Goal: Information Seeking & Learning: Learn about a topic

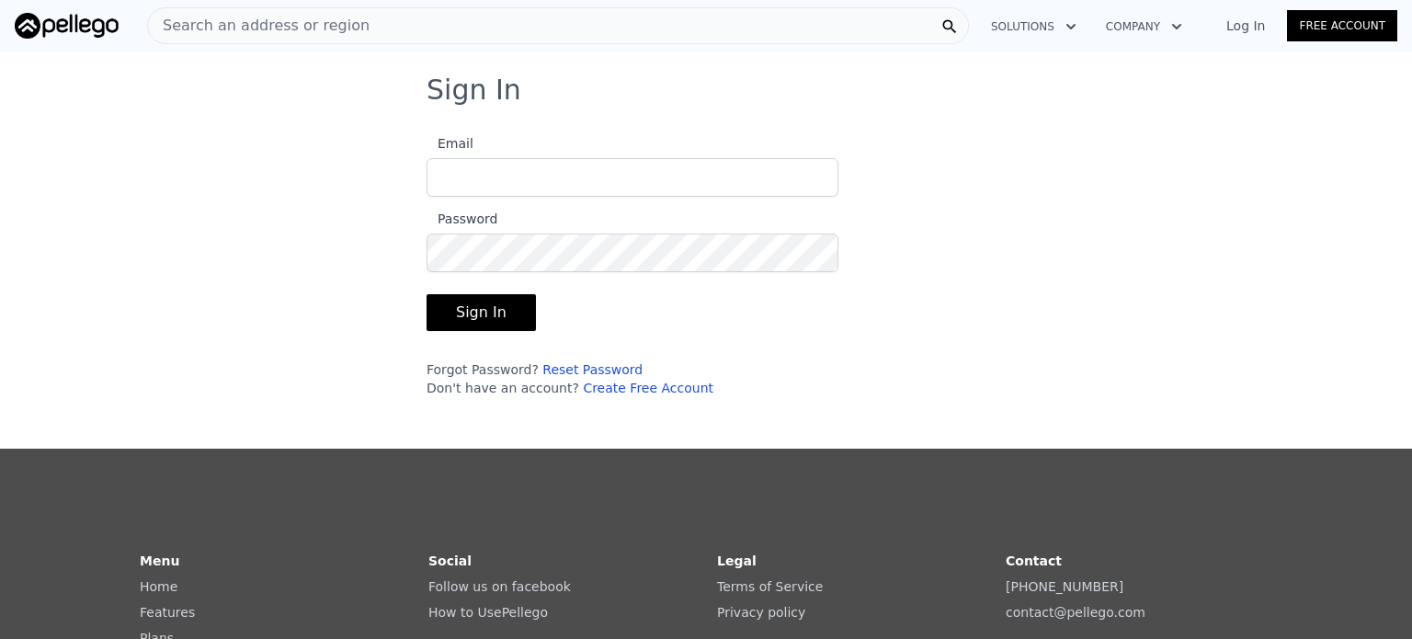
type input "[EMAIL_ADDRESS][DOMAIN_NAME]"
click at [482, 310] on button "Sign In" at bounding box center [481, 312] width 109 height 37
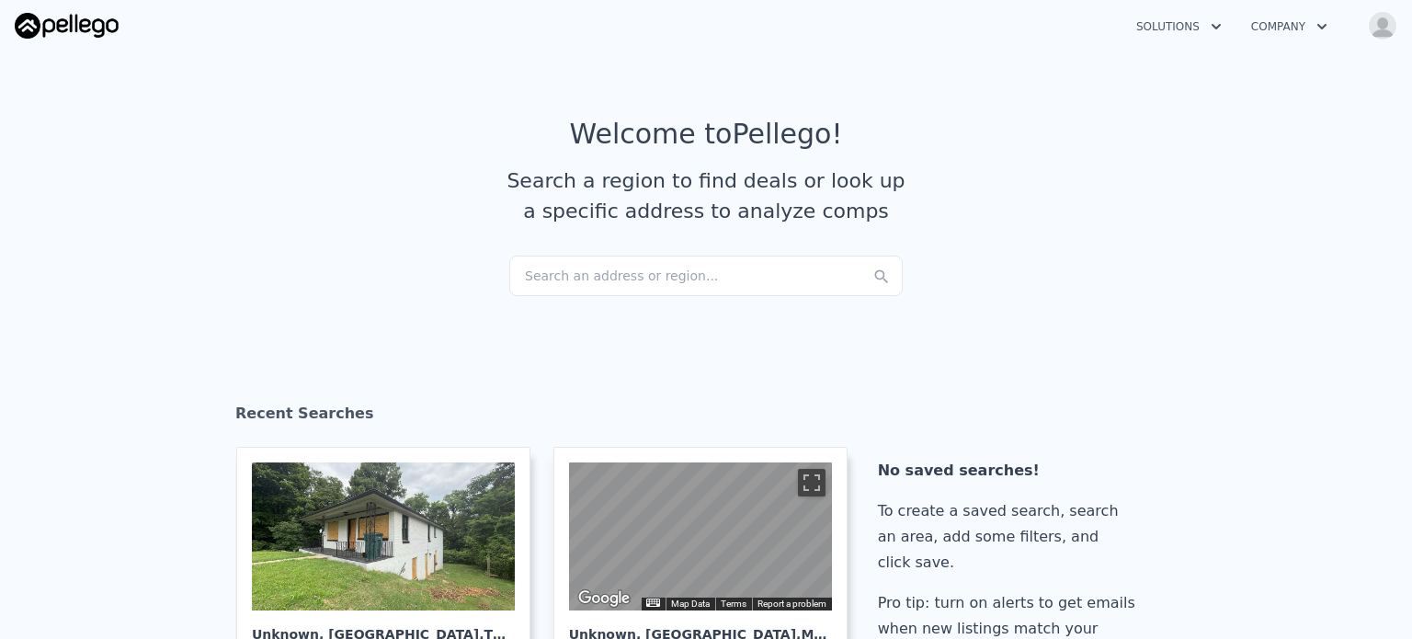
click at [665, 280] on div "Search an address or region..." at bounding box center [705, 276] width 393 height 40
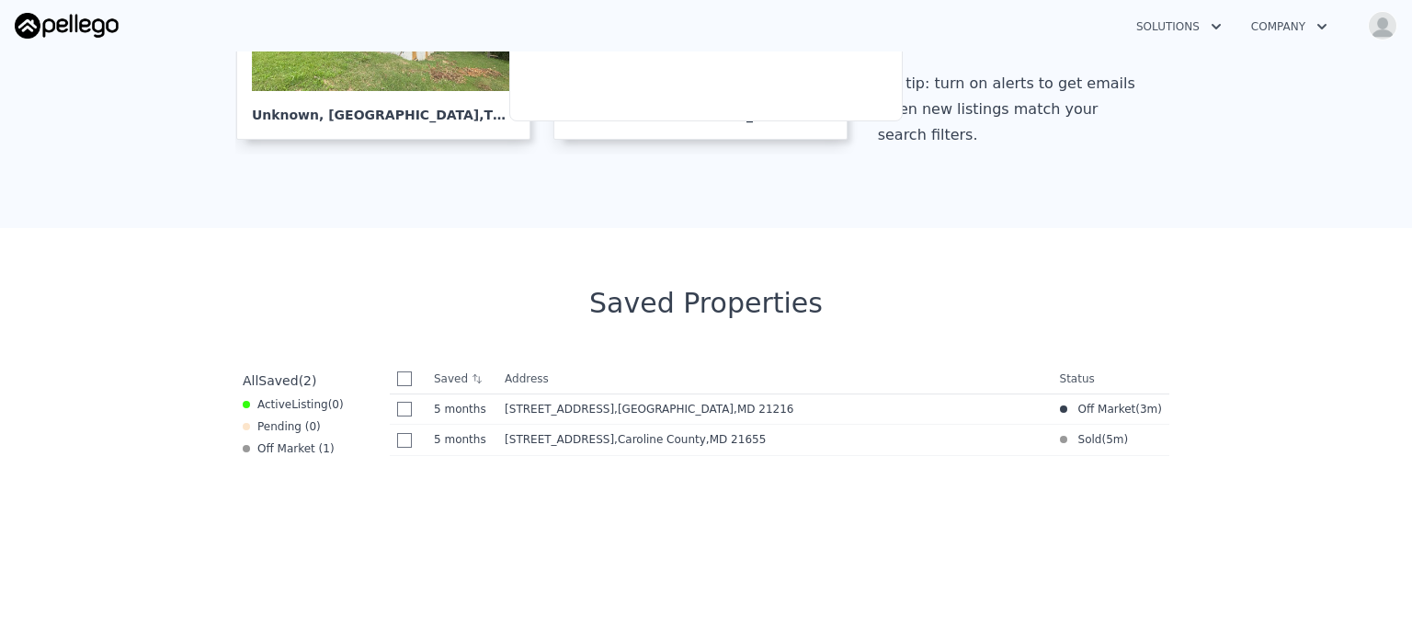
scroll to position [220, 0]
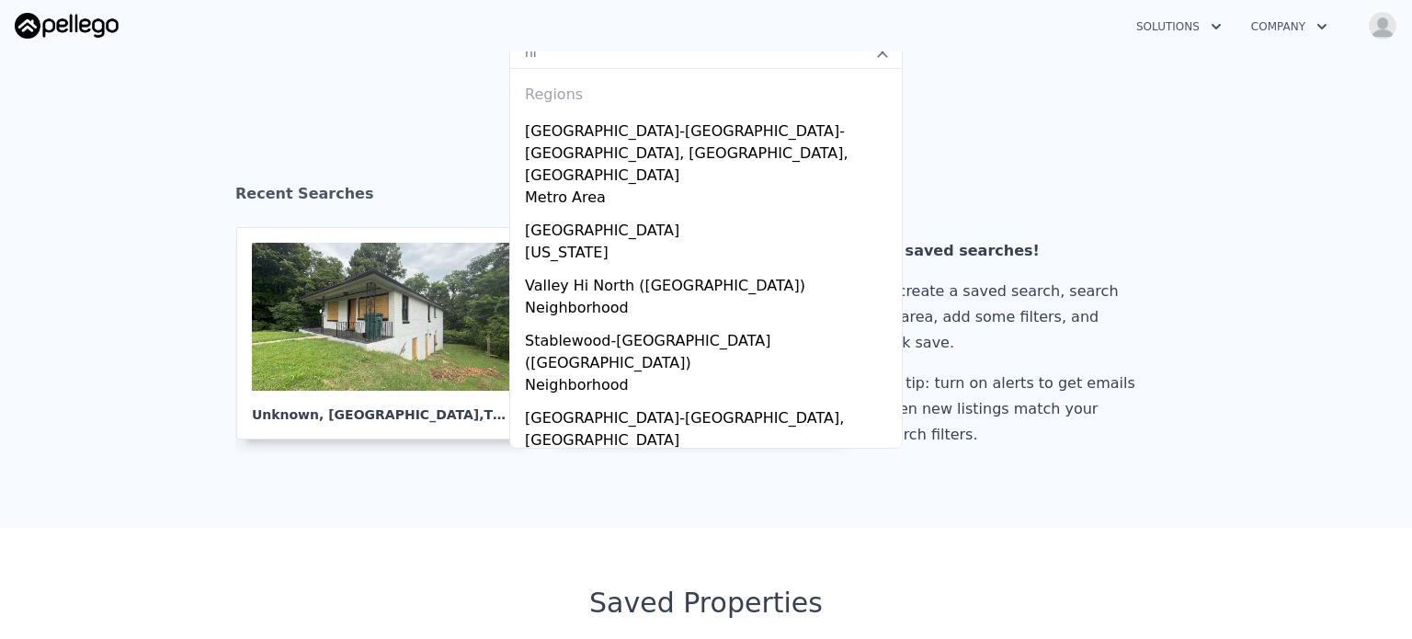
type input "h"
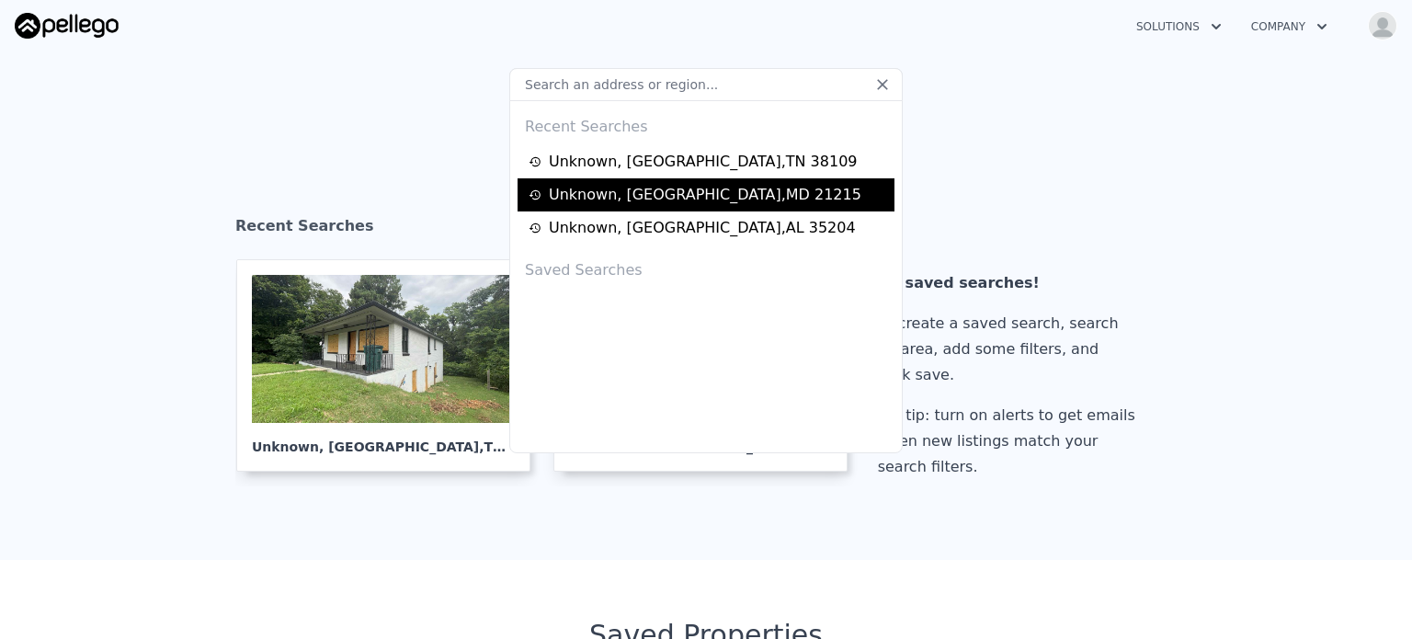
scroll to position [0, 0]
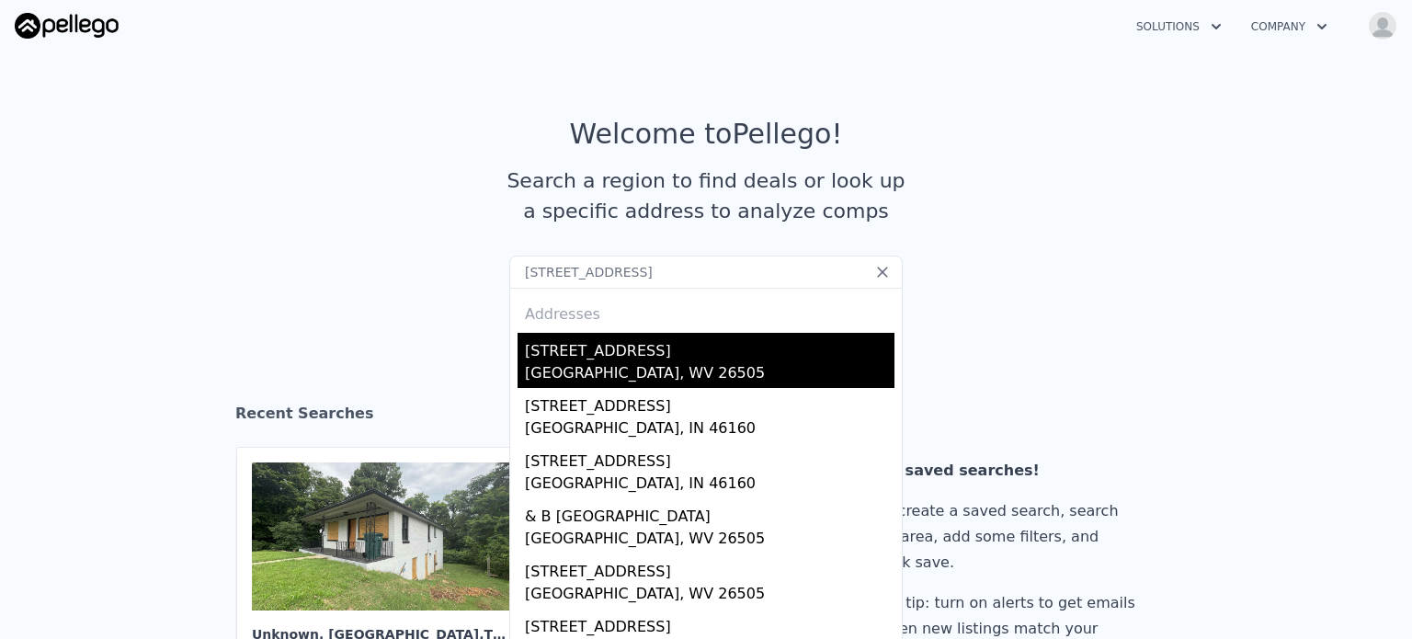
type input "[STREET_ADDRESS]"
click at [608, 358] on div "[STREET_ADDRESS]" at bounding box center [710, 347] width 370 height 29
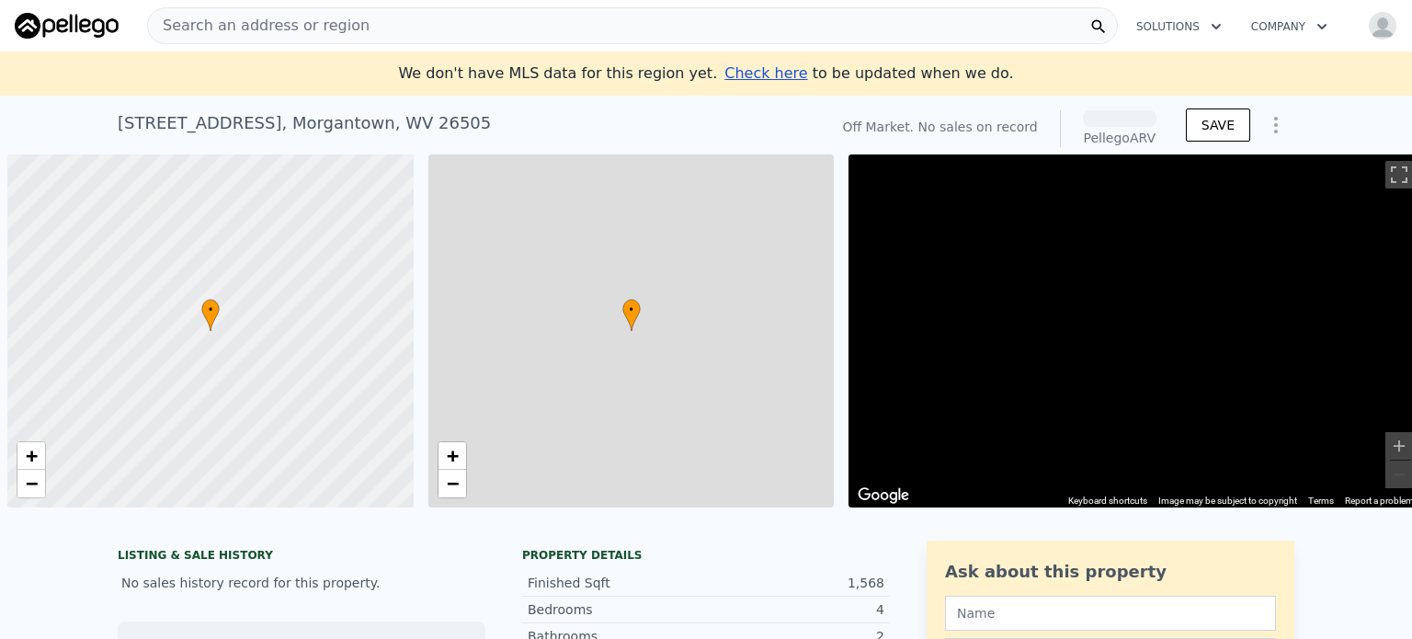
scroll to position [0, 7]
